Goal: Information Seeking & Learning: Learn about a topic

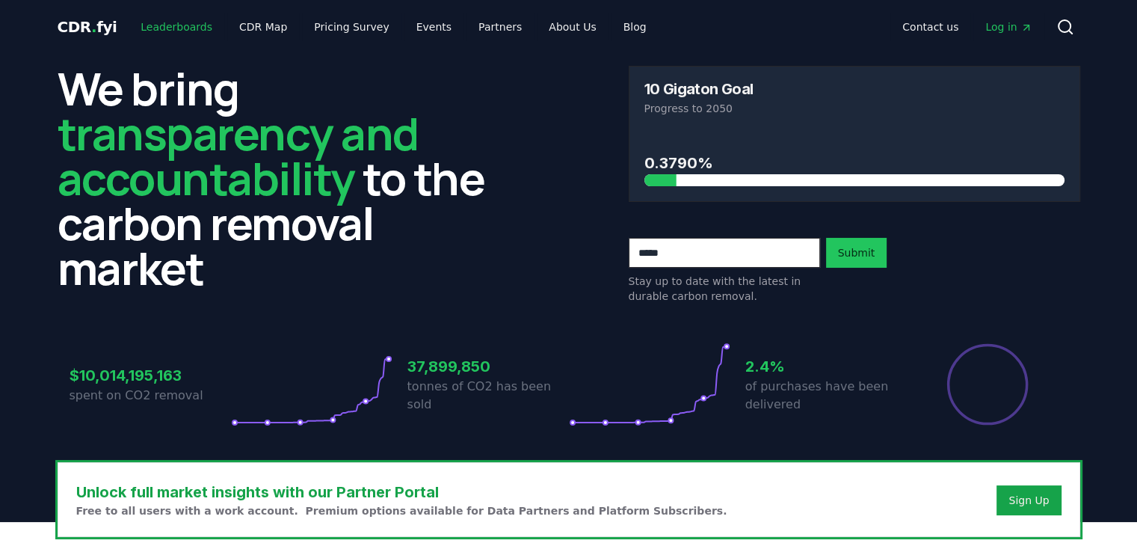
click at [153, 19] on link "Leaderboards" at bounding box center [177, 26] width 96 height 27
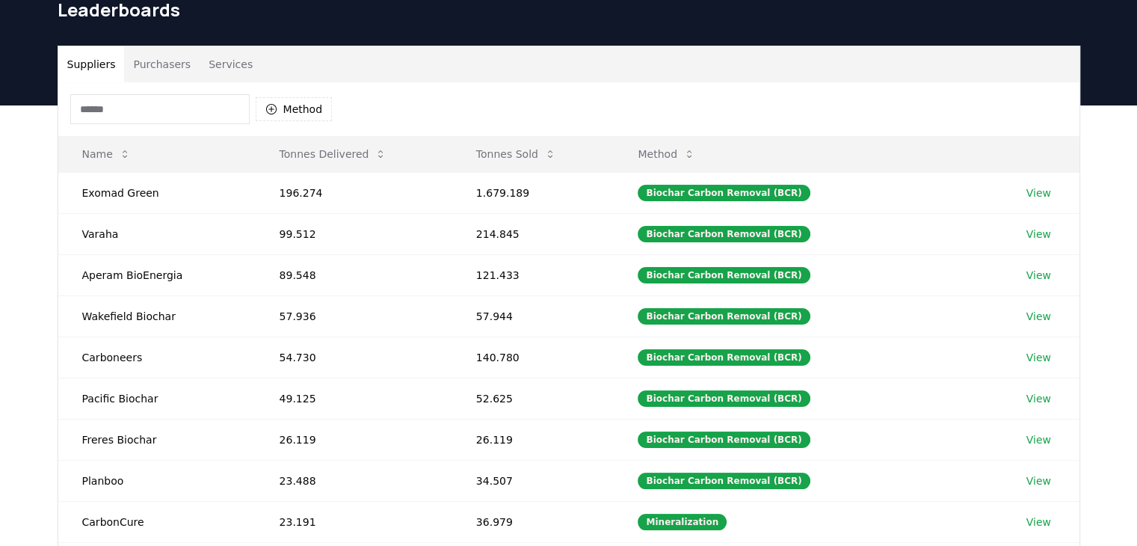
scroll to position [56, 0]
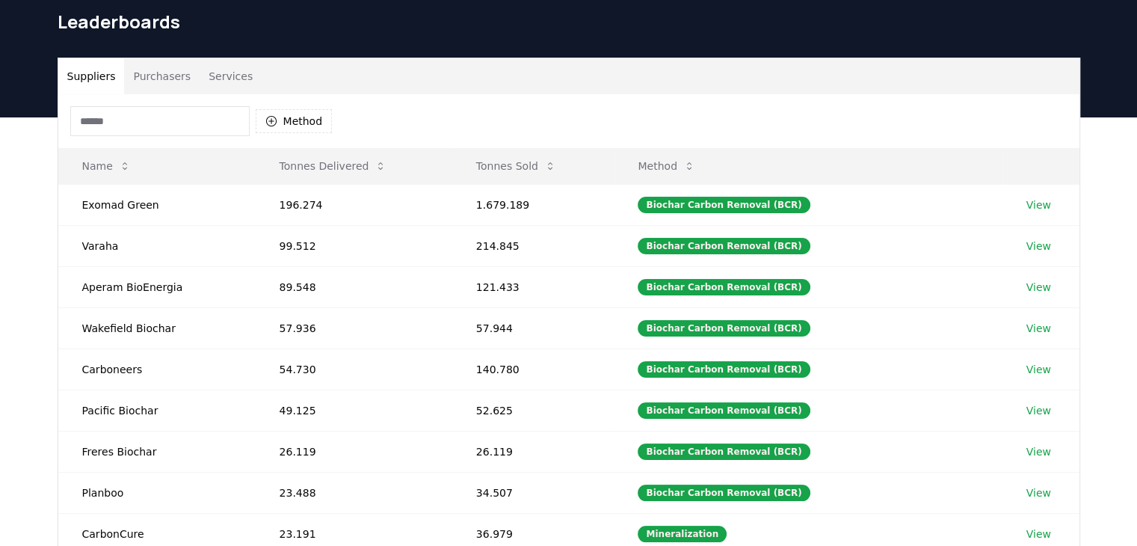
click at [168, 117] on input at bounding box center [159, 121] width 179 height 30
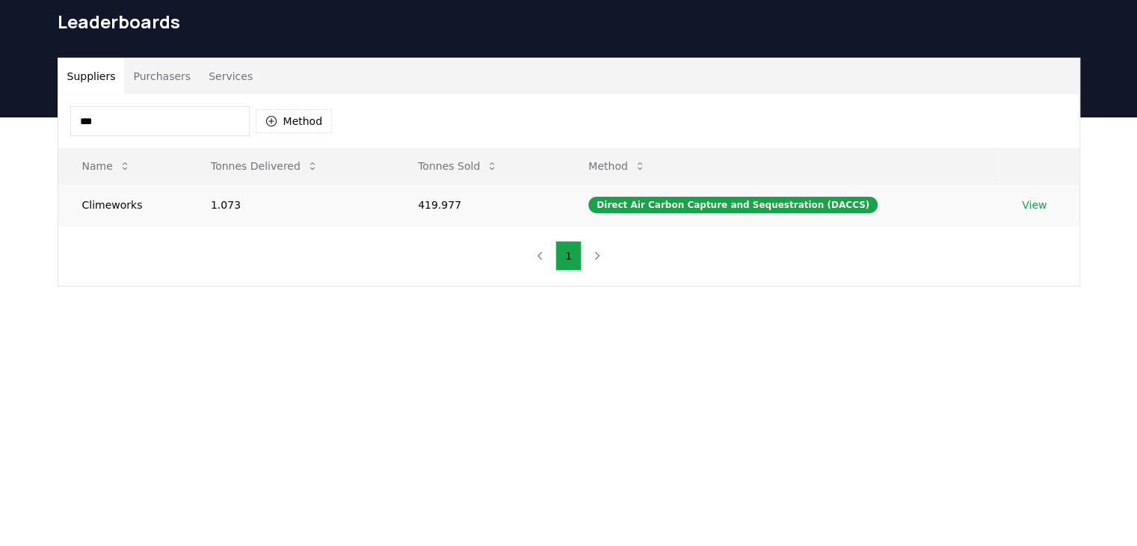
type input "***"
click at [562, 199] on link "View" at bounding box center [1034, 204] width 25 height 15
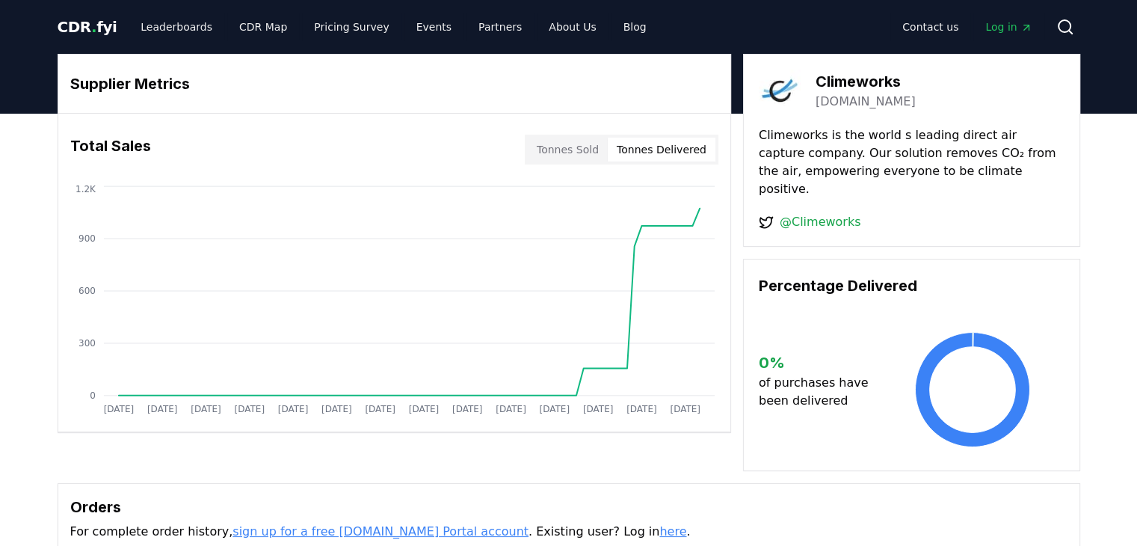
click at [677, 152] on button "Tonnes Delivered" at bounding box center [662, 150] width 108 height 24
click at [532, 184] on icon "[DATE] [DATE] [DATE] [DATE] [DATE] [DATE] [DATE] [DATE] [DATE] [DATE] [DATE] [D…" at bounding box center [388, 301] width 660 height 239
click at [563, 168] on div "Total Sales Tonnes Sold Tonnes Delivered" at bounding box center [394, 150] width 672 height 54
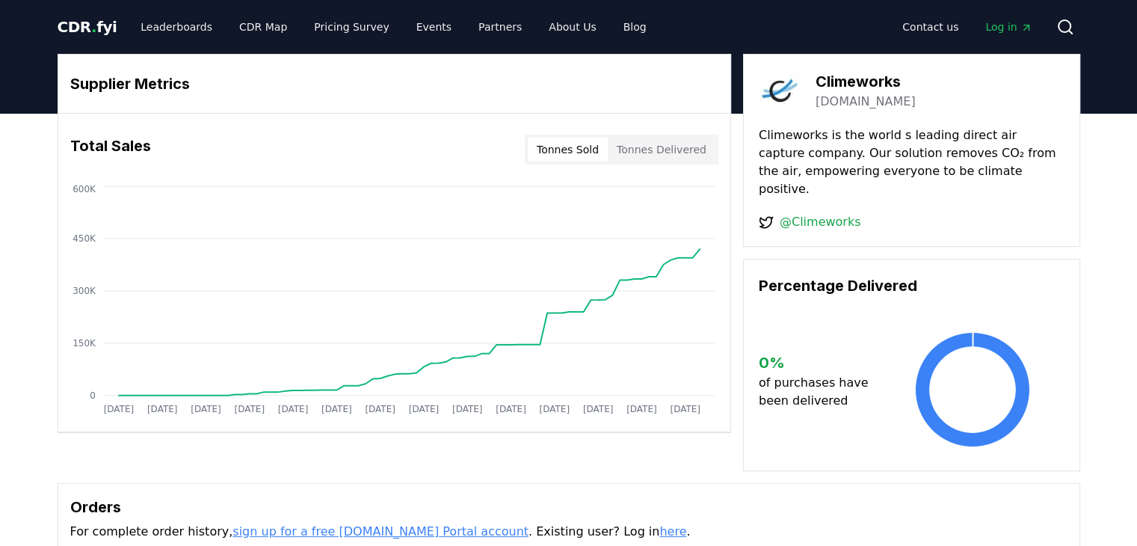
click at [580, 156] on button "Tonnes Sold" at bounding box center [568, 150] width 80 height 24
click at [854, 351] on h3 "0 %" at bounding box center [820, 362] width 122 height 22
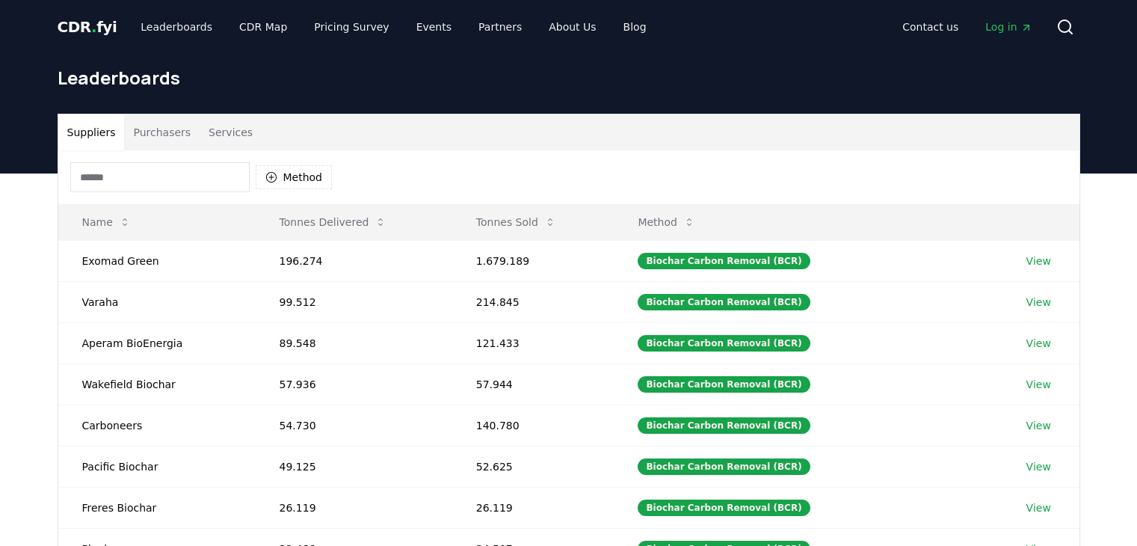
scroll to position [56, 0]
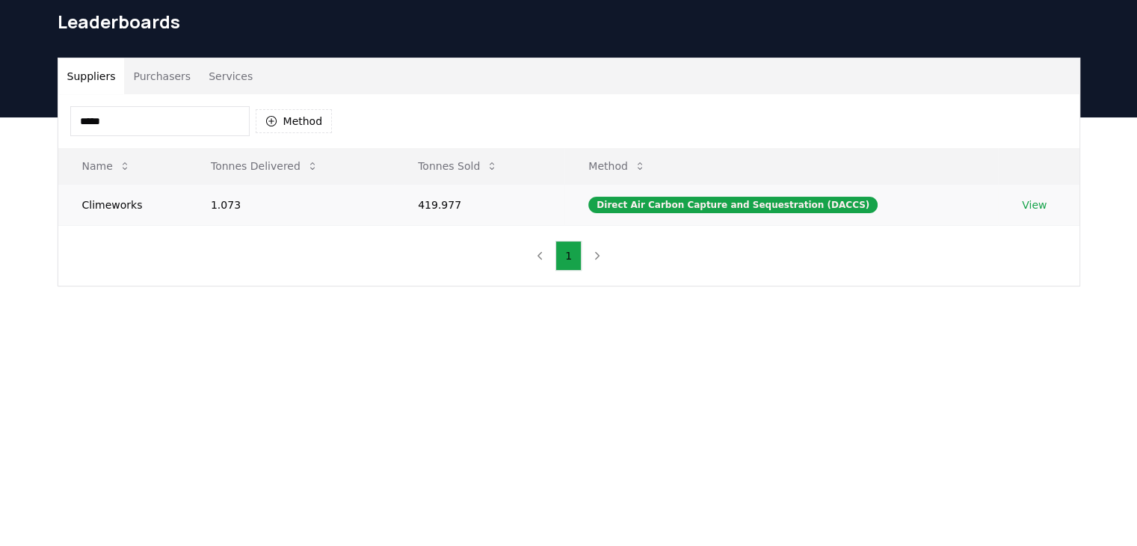
type input "*****"
click at [1025, 204] on link "View" at bounding box center [1034, 204] width 25 height 15
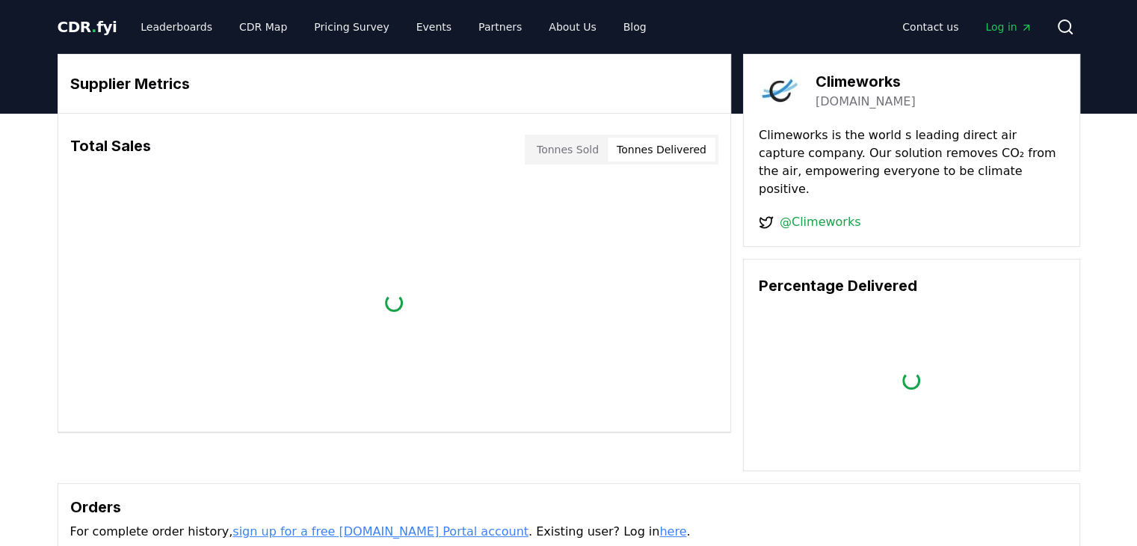
click at [663, 138] on button "Tonnes Delivered" at bounding box center [662, 150] width 108 height 24
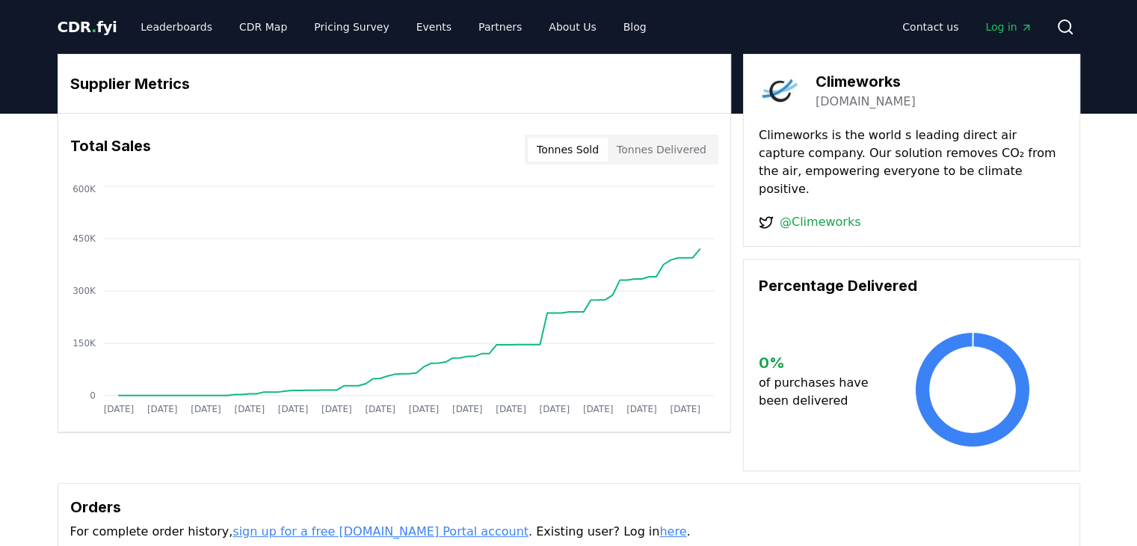
click at [568, 147] on button "Tonnes Sold" at bounding box center [568, 150] width 80 height 24
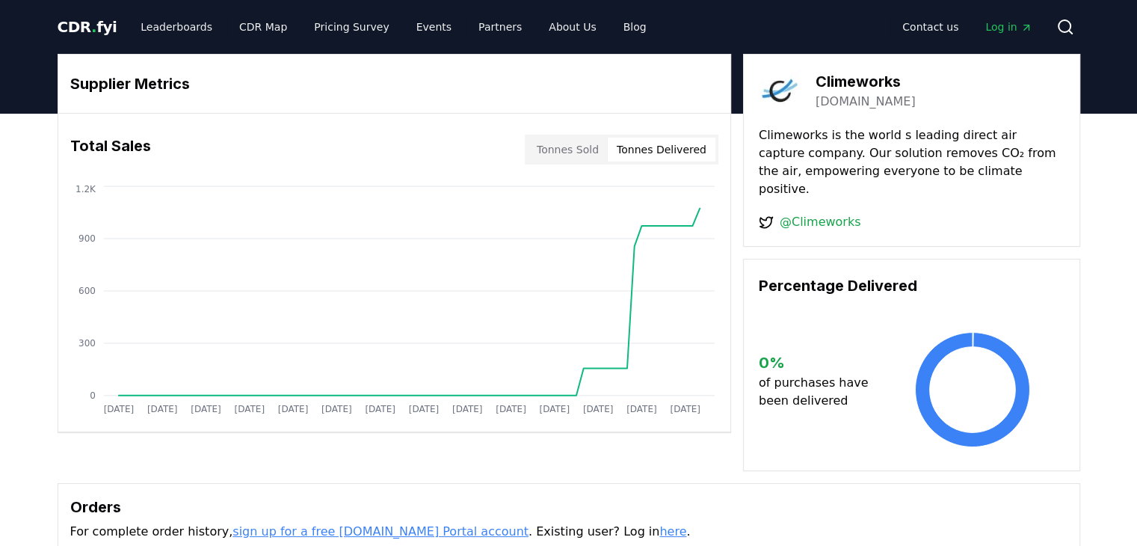
click at [684, 153] on button "Tonnes Delivered" at bounding box center [662, 150] width 108 height 24
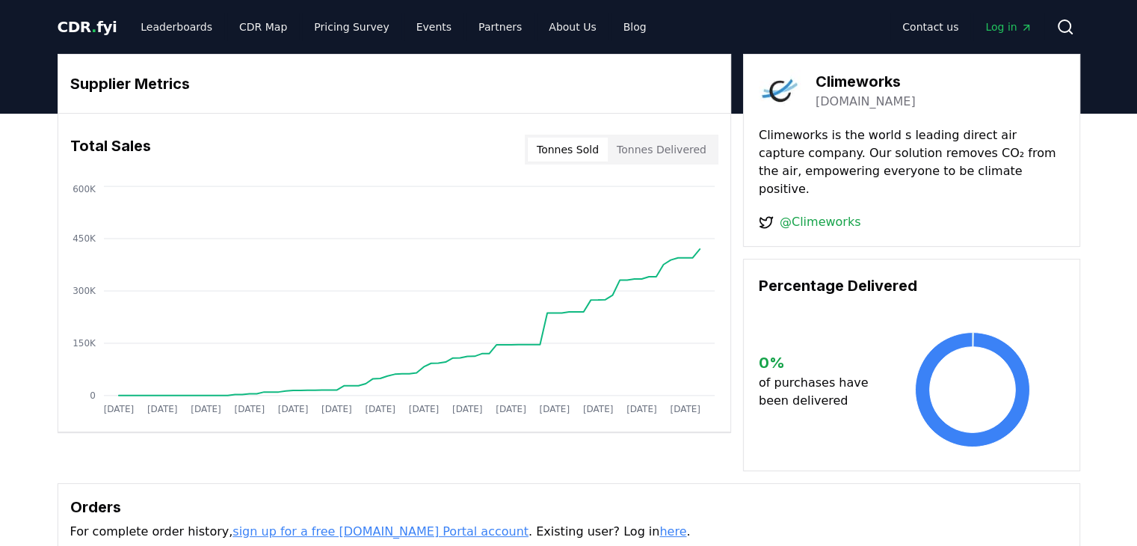
click at [556, 141] on button "Tonnes Sold" at bounding box center [568, 150] width 80 height 24
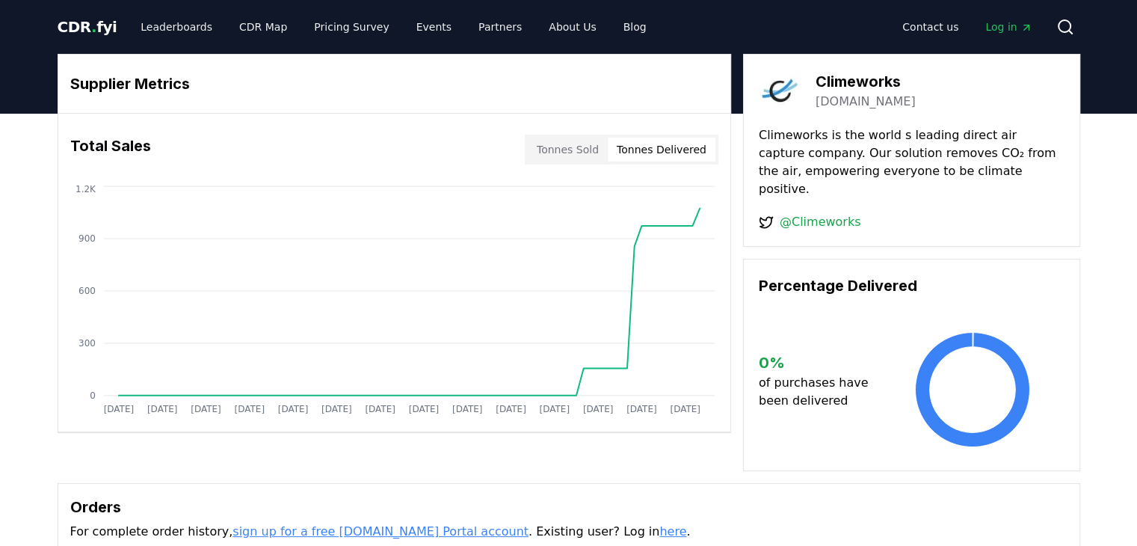
click at [671, 147] on button "Tonnes Delivered" at bounding box center [662, 150] width 108 height 24
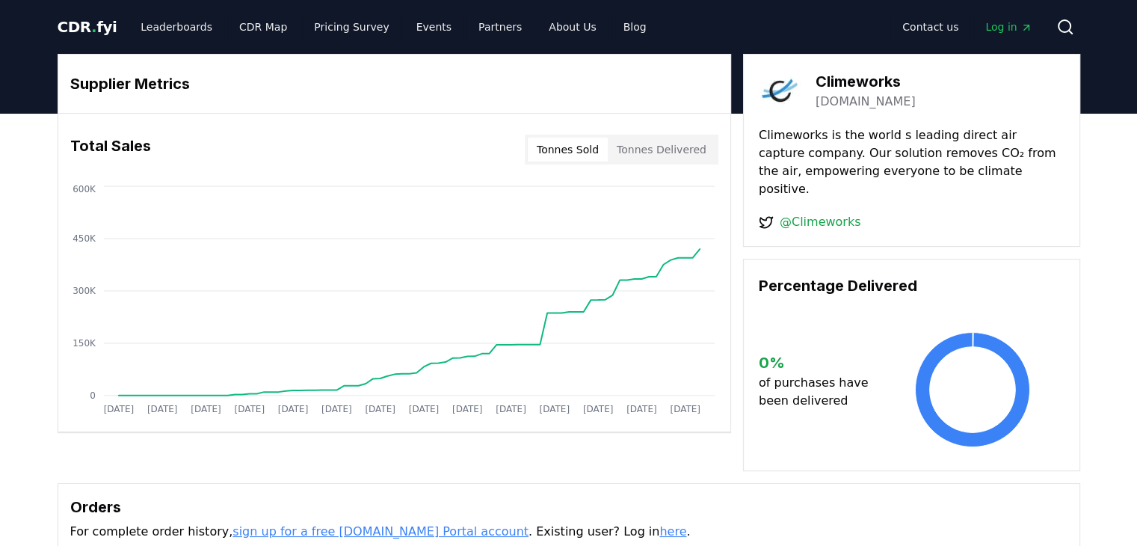
click at [590, 150] on button "Tonnes Sold" at bounding box center [568, 150] width 80 height 24
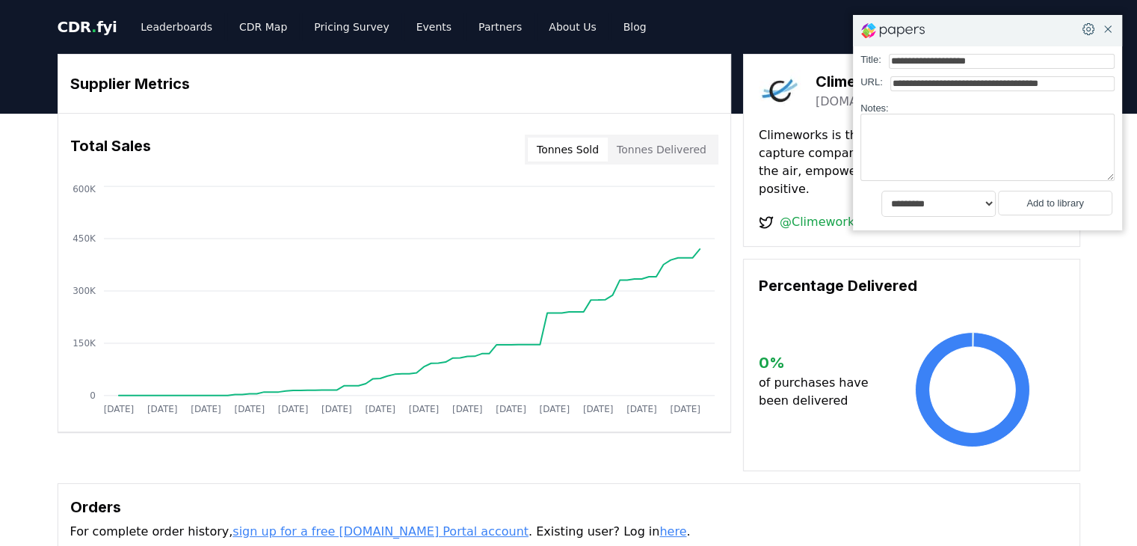
click at [1028, 206] on button "Add to library" at bounding box center [1055, 203] width 114 height 25
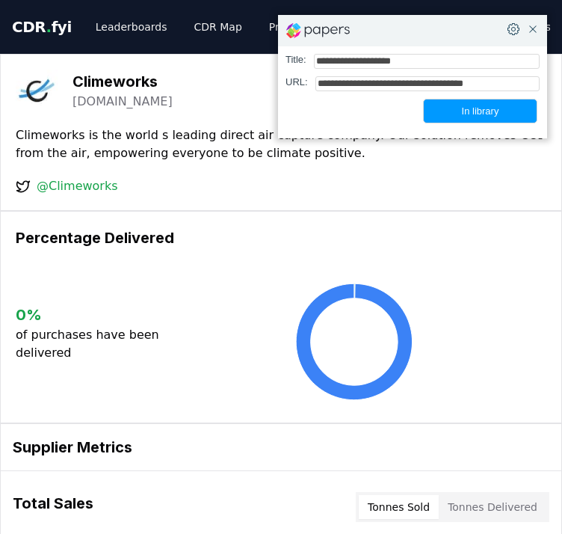
click at [290, 168] on div "Climeworks is the world s leading direct air capture company. Our solution remo…" at bounding box center [281, 160] width 531 height 69
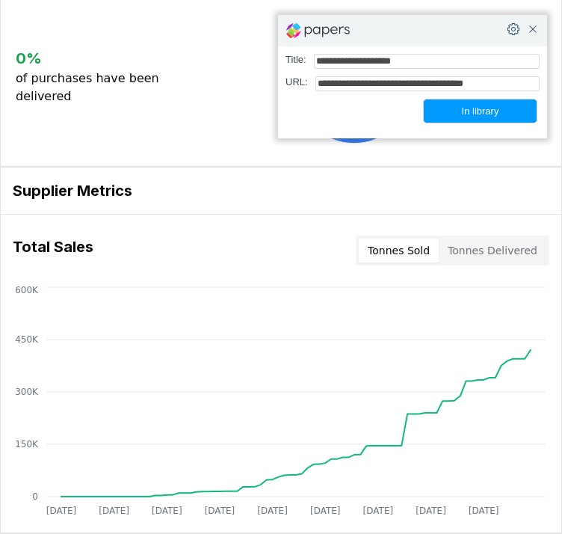
scroll to position [332, 0]
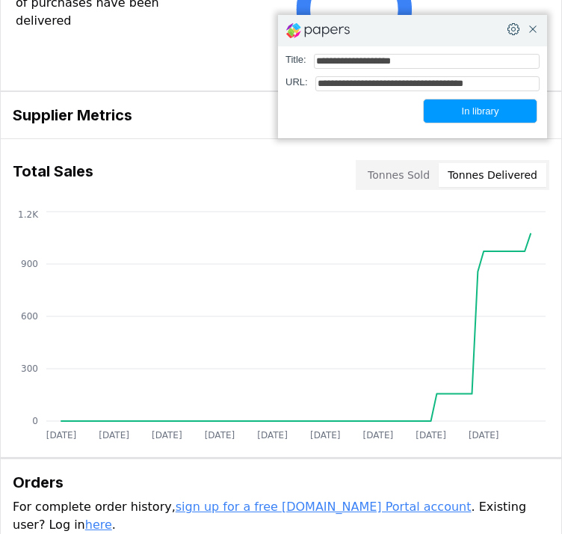
click at [526, 178] on button "Tonnes Delivered" at bounding box center [493, 175] width 108 height 24
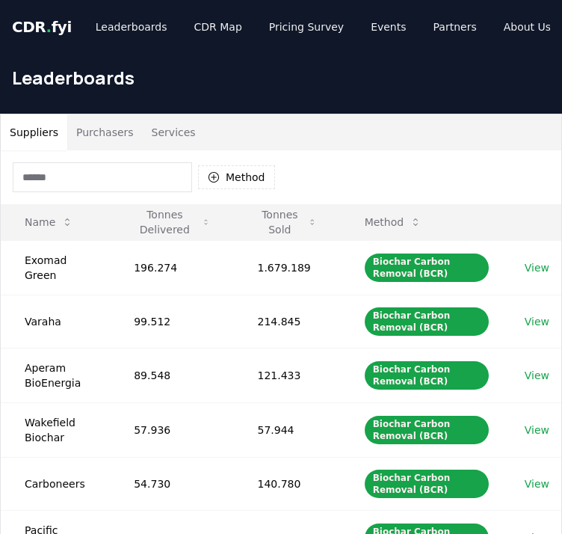
click at [39, 13] on div "CDR . fyi Leaderboards CDR Map Pricing Survey Events Partners About Us Blog Con…" at bounding box center [281, 27] width 538 height 54
click at [39, 19] on span "CDR . fyi" at bounding box center [42, 27] width 60 height 18
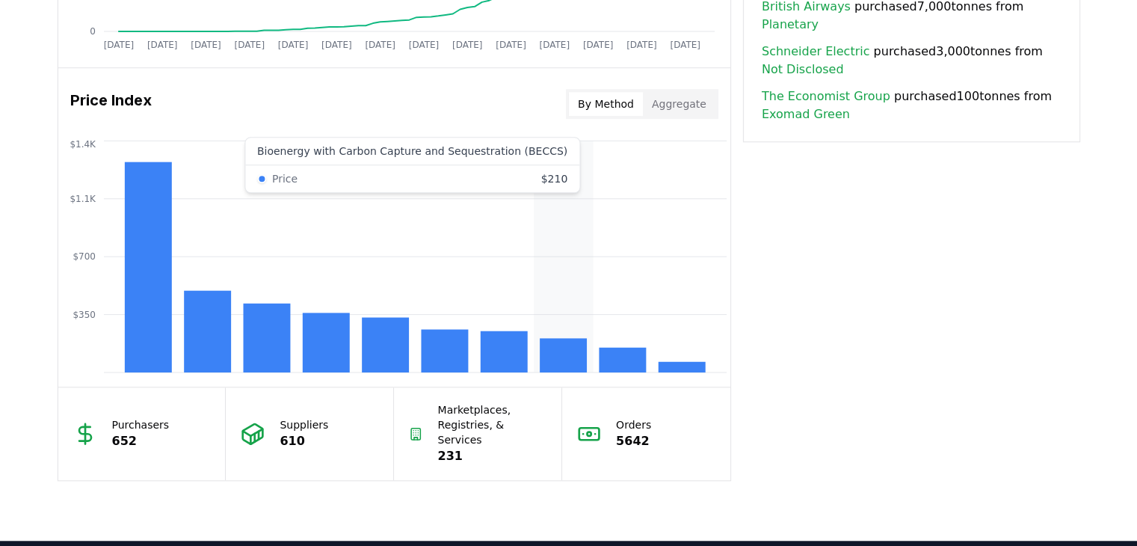
scroll to position [1178, 0]
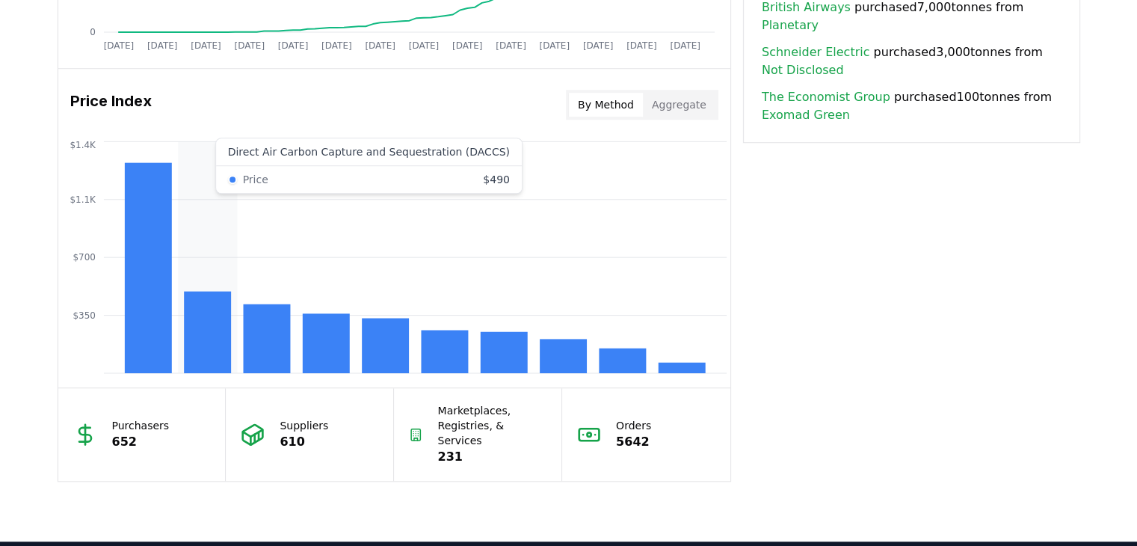
click at [208, 326] on rect at bounding box center [207, 332] width 47 height 82
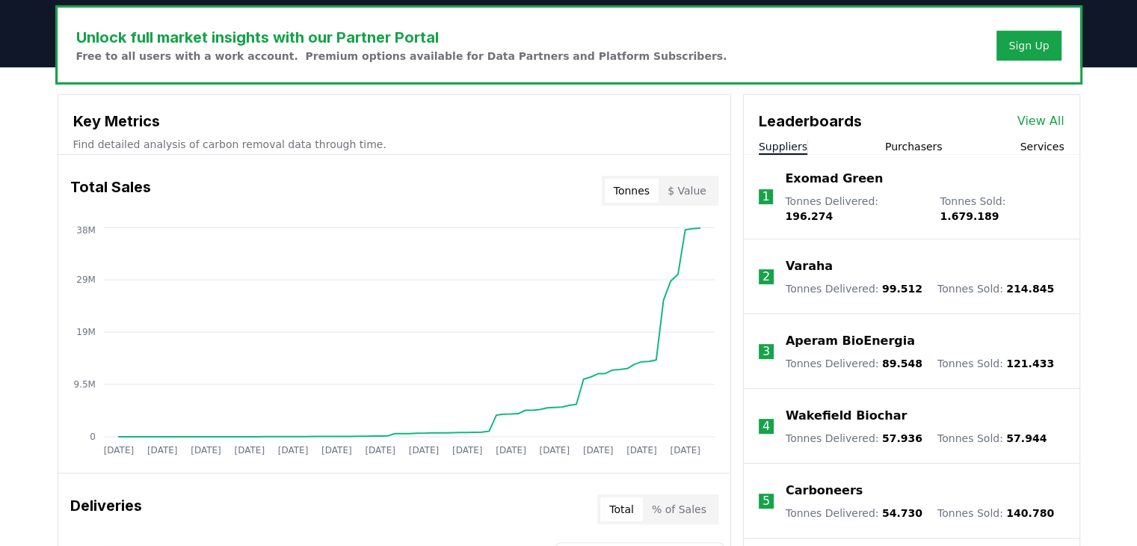
scroll to position [457, 0]
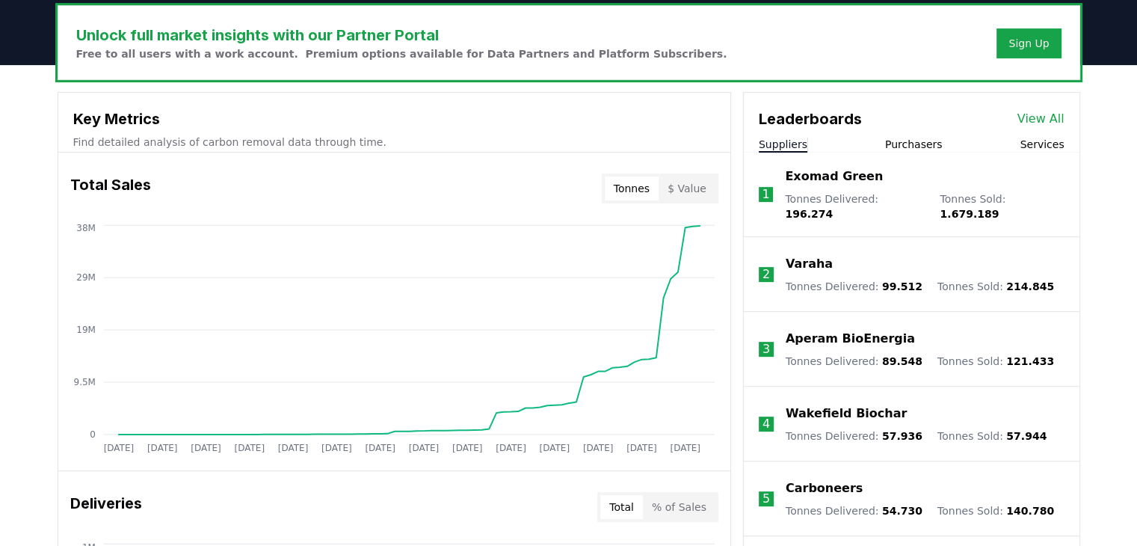
click at [562, 157] on li "1 Exomad Green Tonnes Delivered : 196.274 Tonnes Sold : 1.679.189" at bounding box center [912, 195] width 336 height 85
click at [562, 153] on li "1 Exomad Green Tonnes Delivered : 196.274 Tonnes Sold : 1.679.189" at bounding box center [912, 195] width 336 height 85
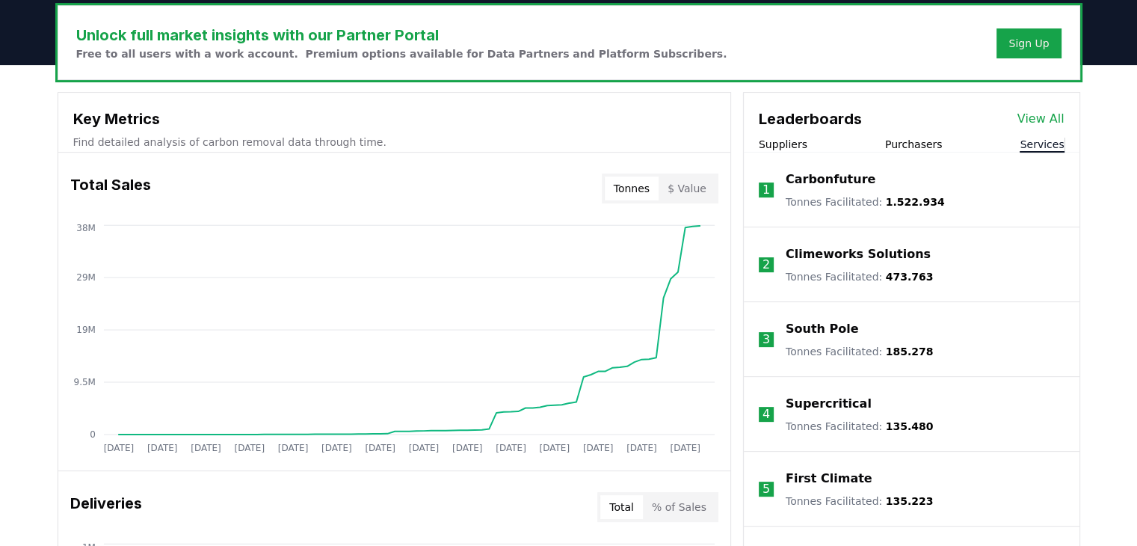
click at [562, 147] on button "Services" at bounding box center [1042, 144] width 44 height 15
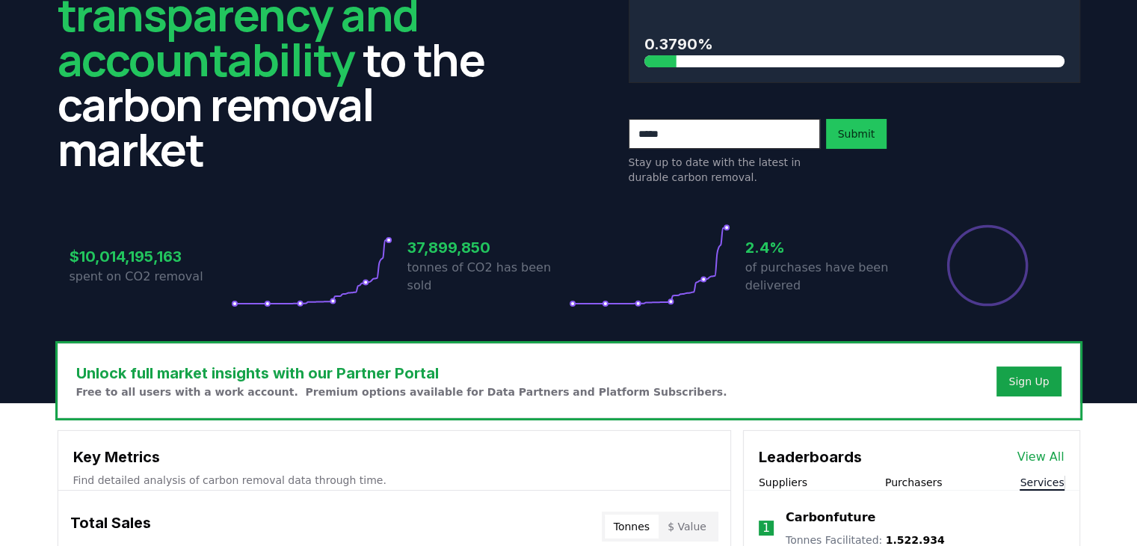
scroll to position [0, 0]
